Goal: Find contact information

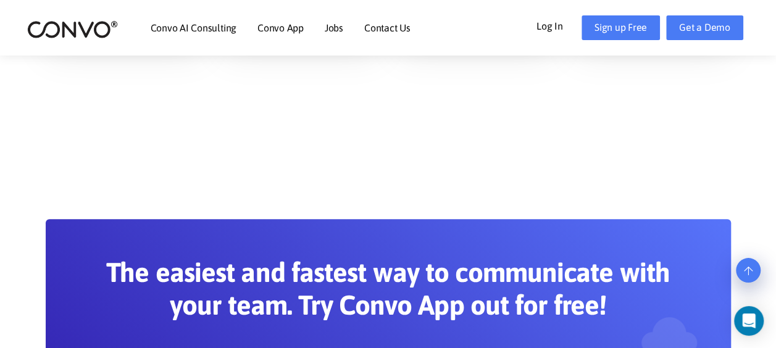
scroll to position [2513, 0]
click at [375, 26] on link "Contact Us" at bounding box center [387, 28] width 46 height 10
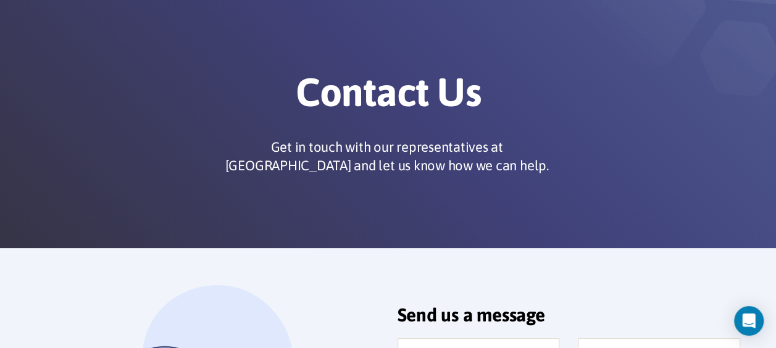
scroll to position [13, 0]
